Goal: Transaction & Acquisition: Book appointment/travel/reservation

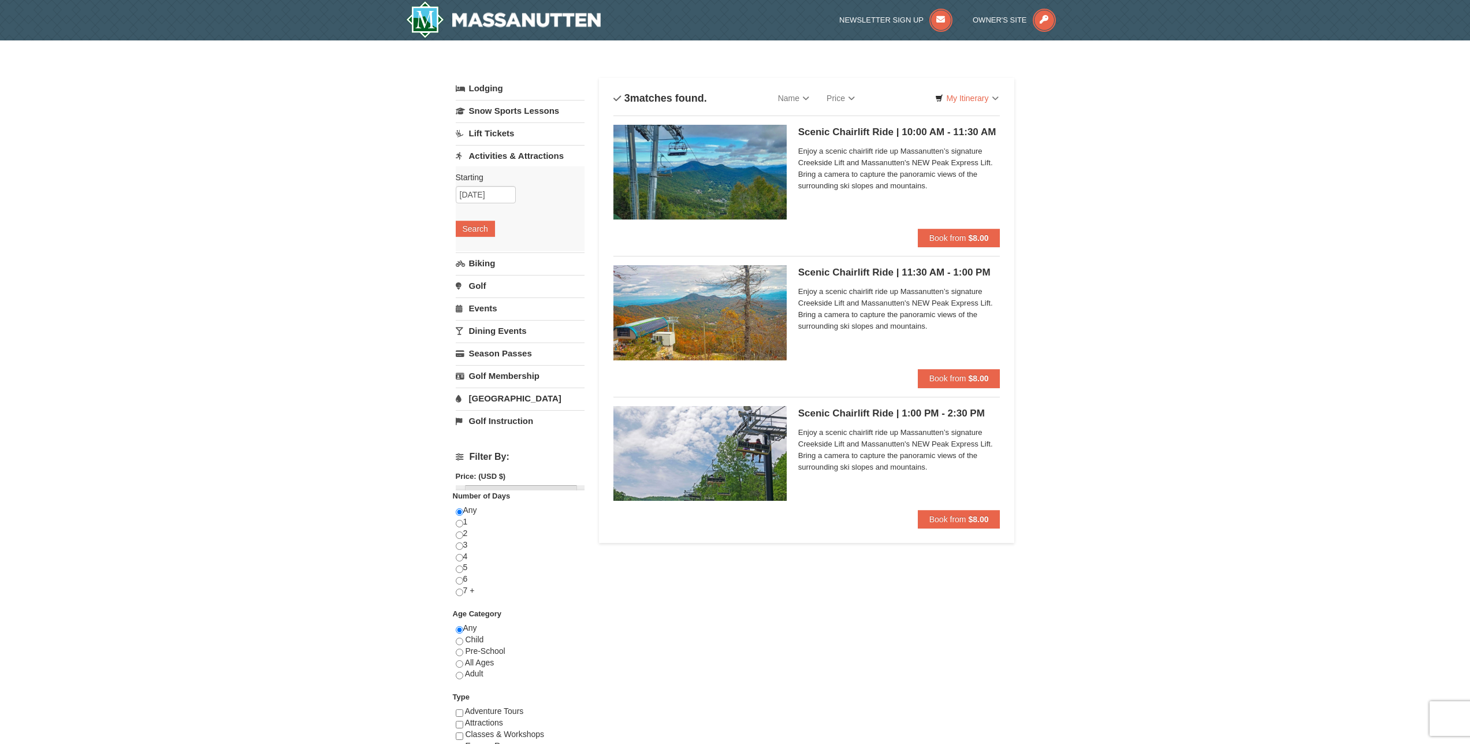
click at [1094, 321] on div "× Categories List Filter My Itinerary Questions? [PHONE_NUMBER] Lodging Arrival…" at bounding box center [735, 453] width 1470 height 826
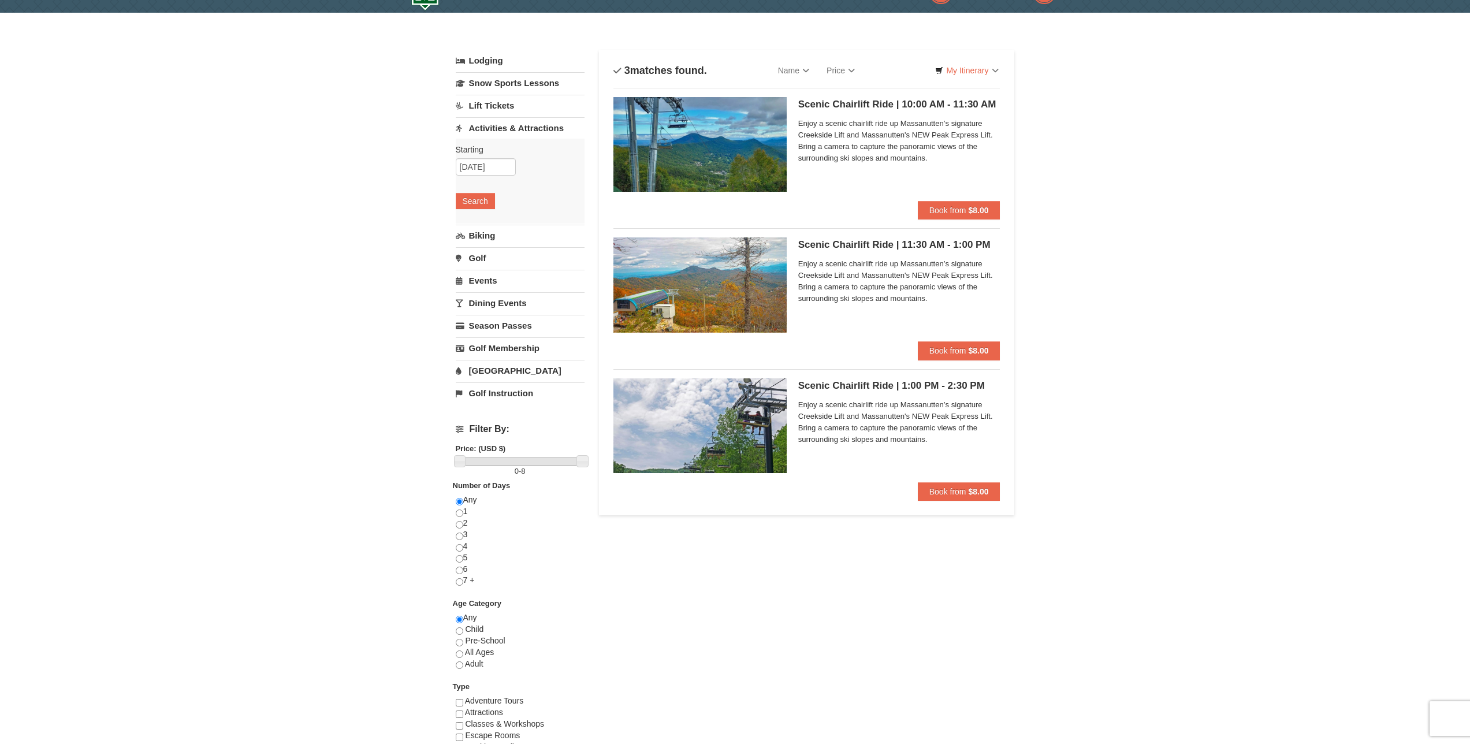
scroll to position [1, 0]
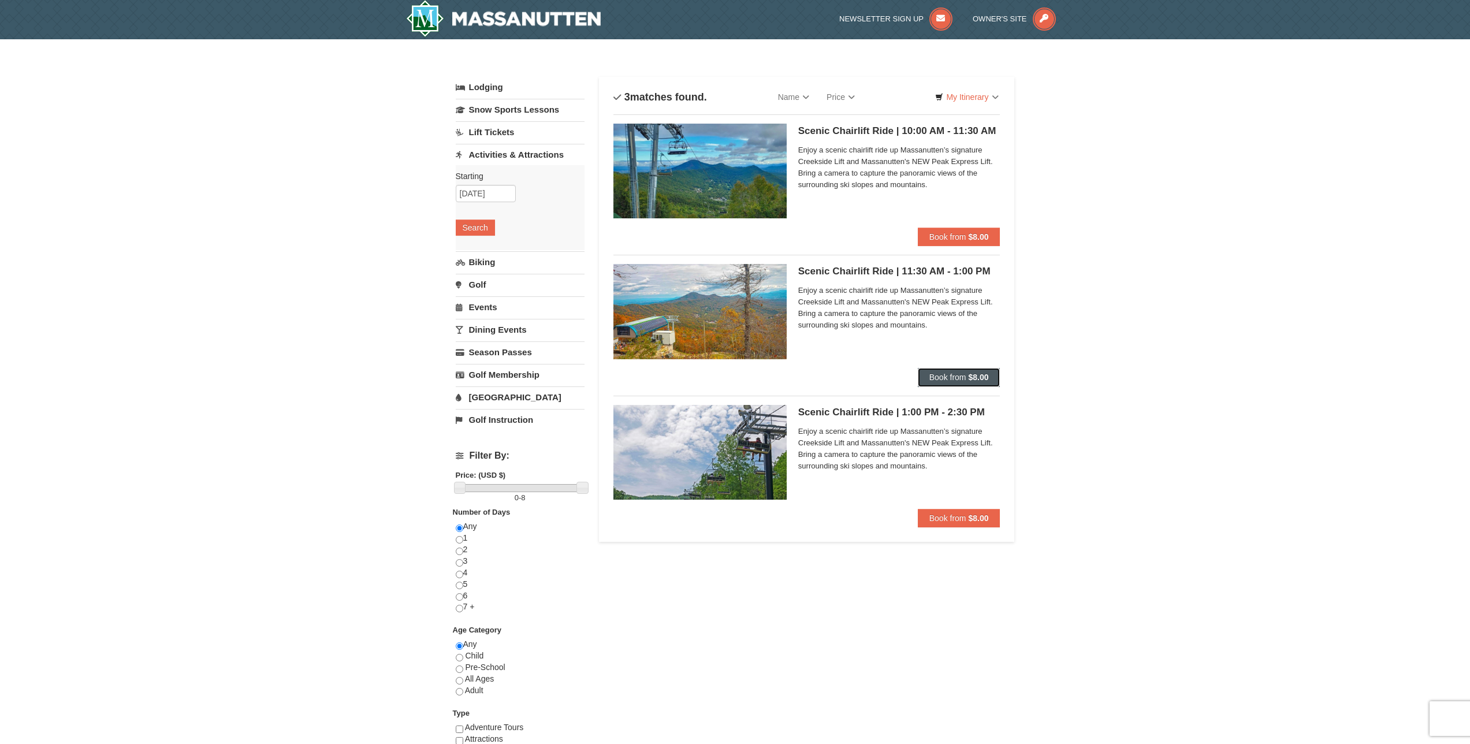
click at [969, 378] on strong "$8.00" at bounding box center [978, 377] width 20 height 9
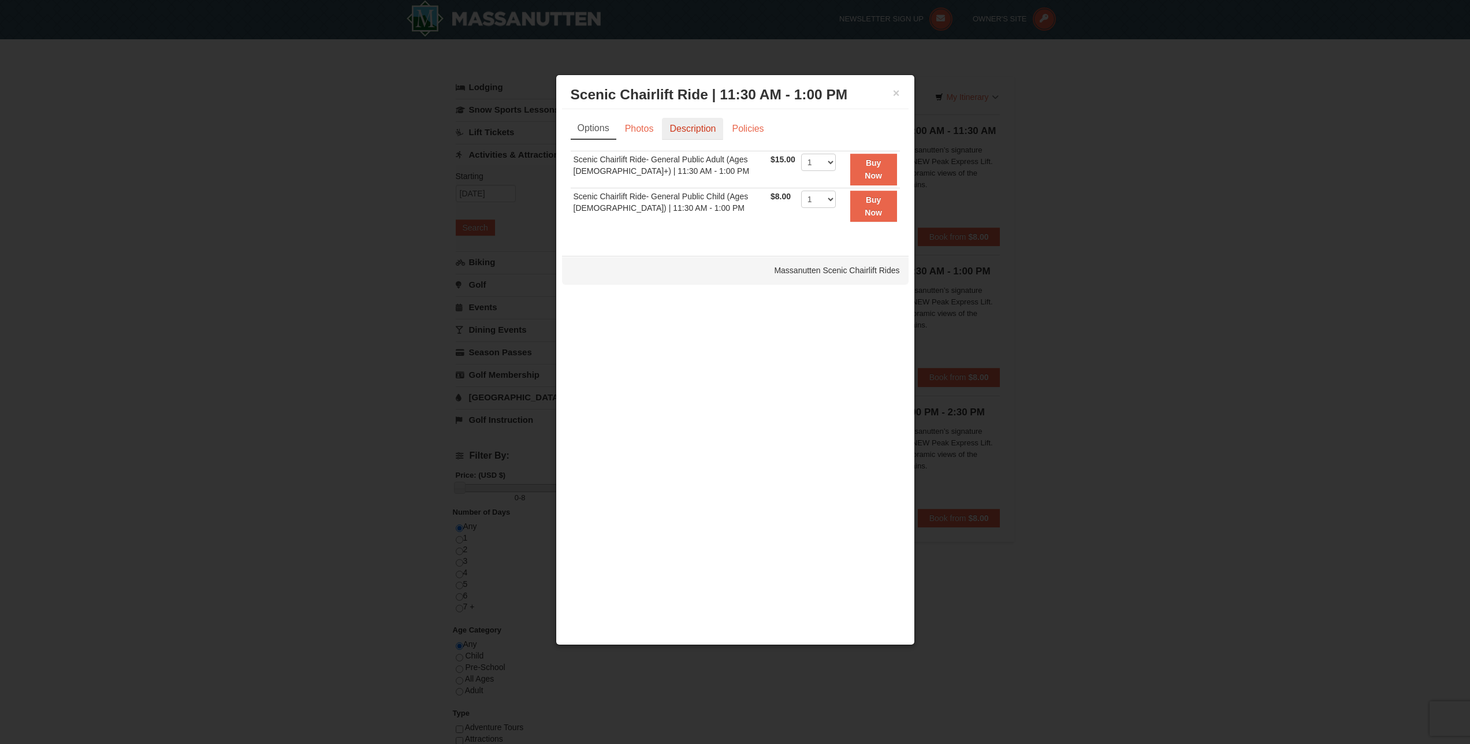
click at [694, 124] on link "Description" at bounding box center [692, 129] width 61 height 22
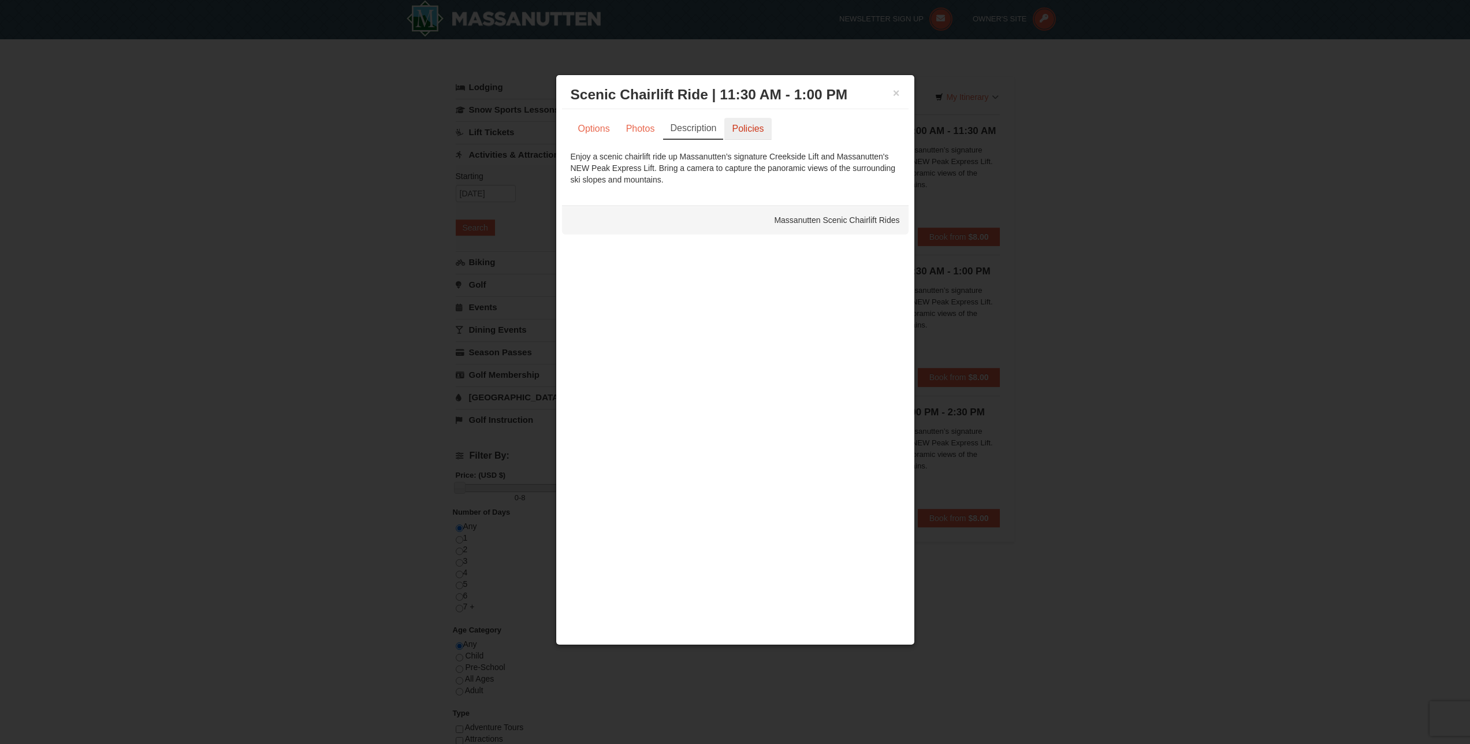
click at [740, 126] on link "Policies" at bounding box center [747, 129] width 47 height 22
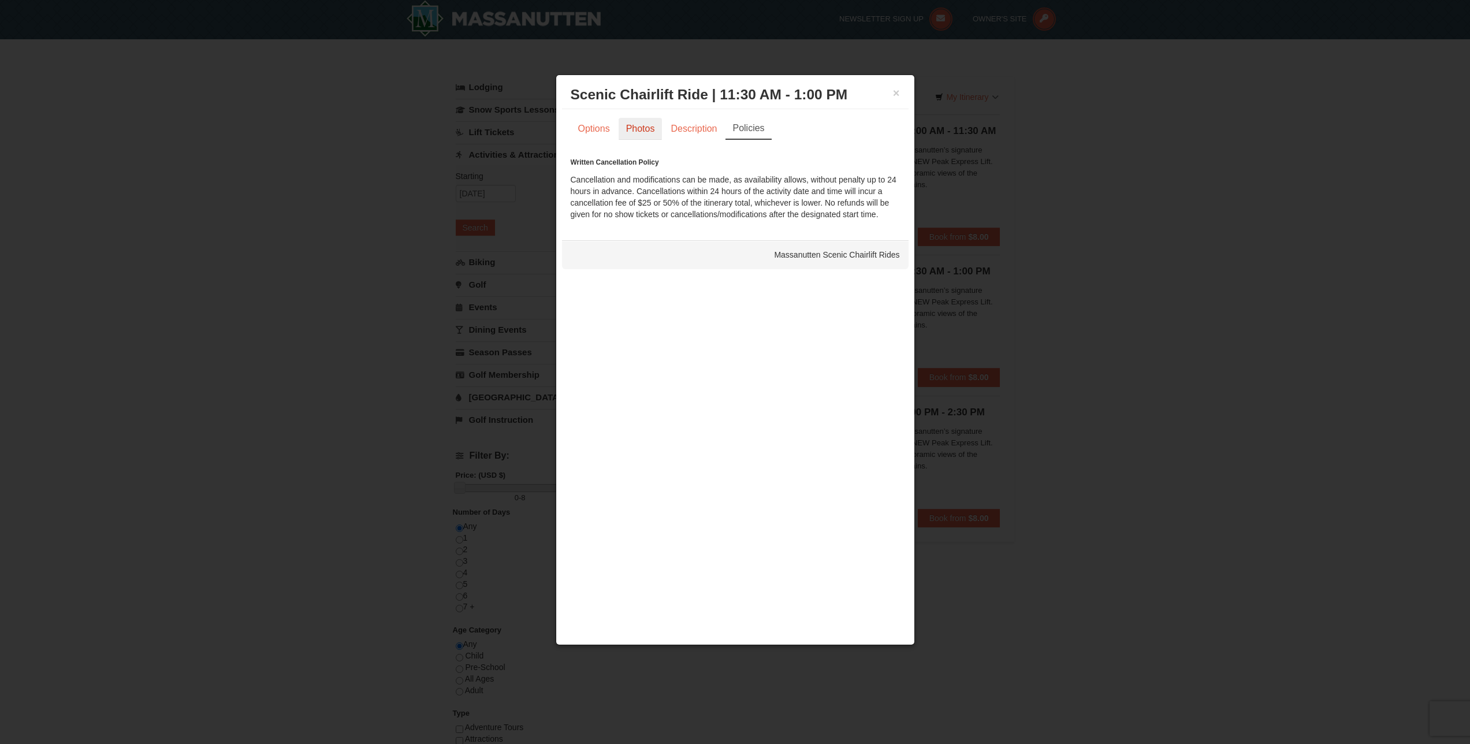
click at [634, 129] on link "Photos" at bounding box center [641, 129] width 44 height 22
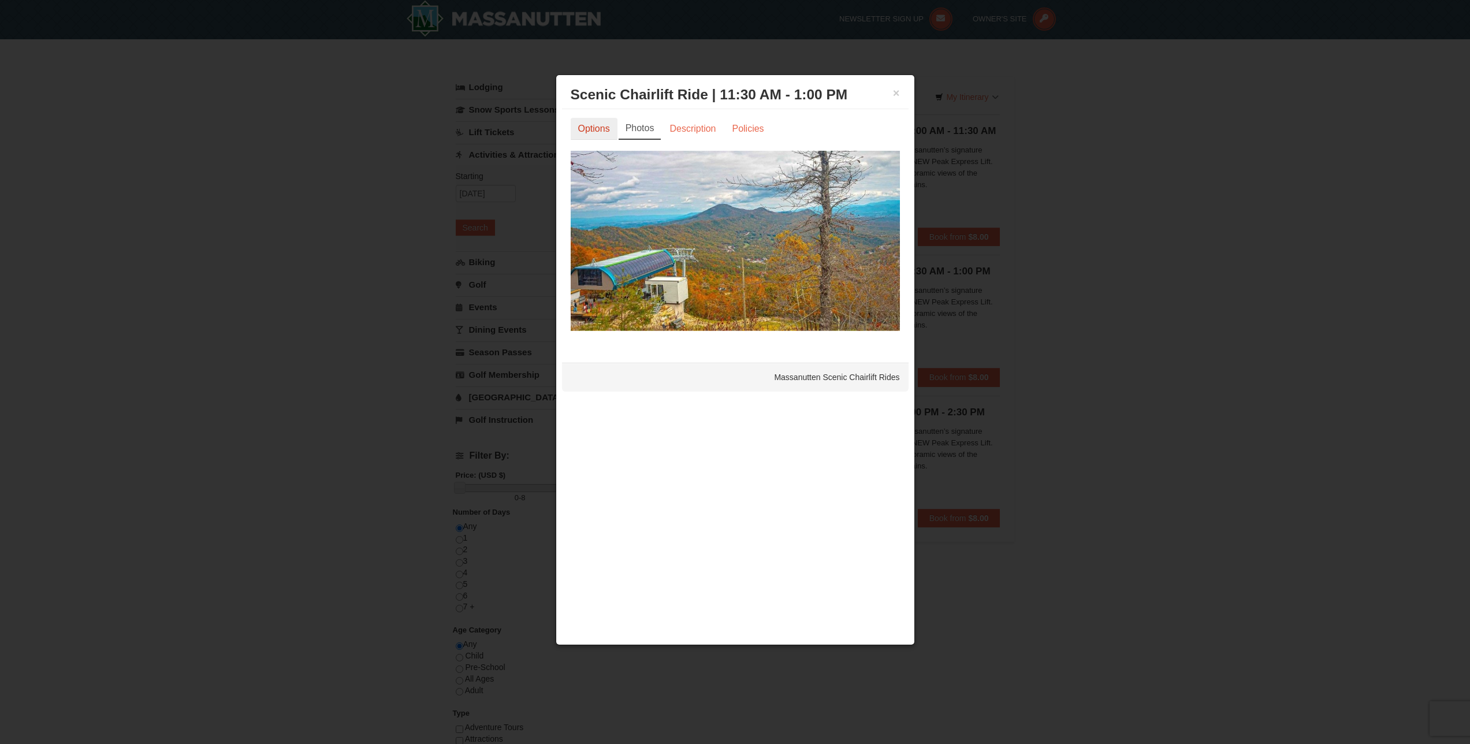
click at [594, 132] on link "Options" at bounding box center [594, 129] width 47 height 22
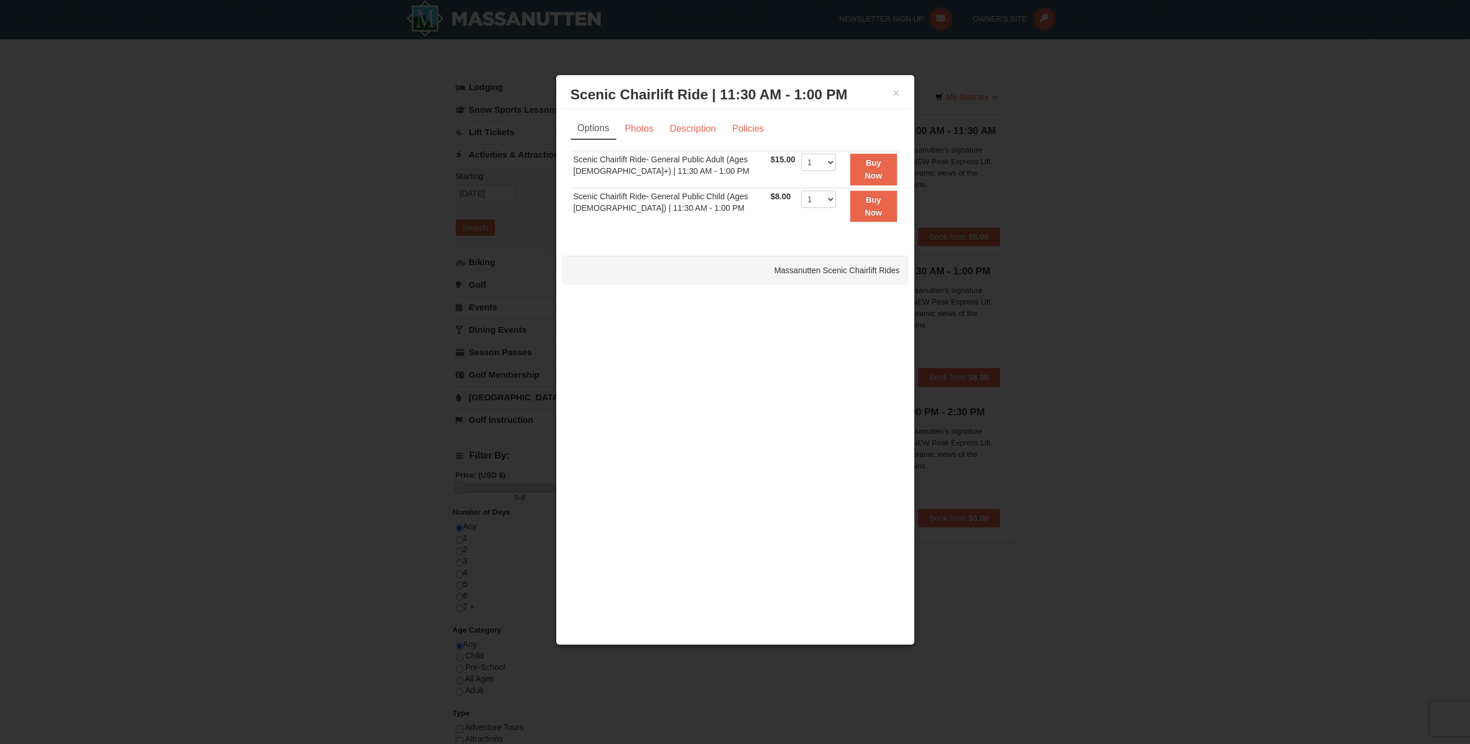
click at [792, 292] on div "× Scenic Chairlift Ride | 11:30 AM - 1:00 PM Massanutten Scenic Chairlift Rides…" at bounding box center [735, 360] width 359 height 571
click at [815, 159] on select "1 2 3 4 5 6 7 8 9 10 11 12 13 14 15 16 17 18 19 20 21 22" at bounding box center [818, 162] width 35 height 17
select select "3"
click at [801, 154] on select "1 2 3 4 5 6 7 8 9 10 11 12 13 14 15 16 17 18 19 20 21 22" at bounding box center [818, 162] width 35 height 17
click at [842, 300] on div "× Scenic Chairlift Ride | 11:30 AM - 1:00 PM Massanutten Scenic Chairlift Rides…" at bounding box center [735, 360] width 359 height 571
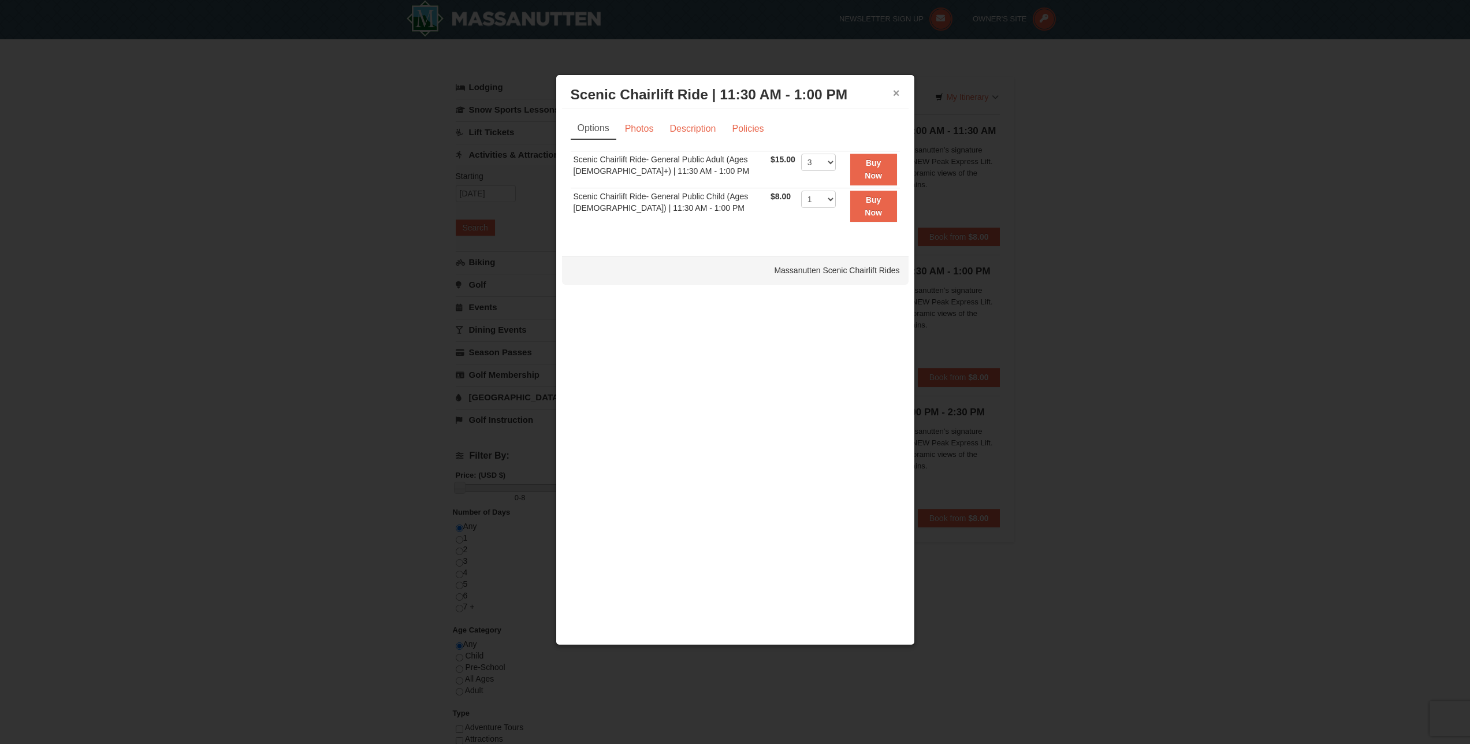
click at [897, 92] on button "×" at bounding box center [896, 93] width 7 height 12
